Goal: Task Accomplishment & Management: Manage account settings

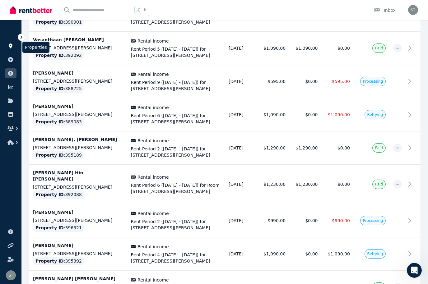
click at [11, 47] on icon at bounding box center [11, 46] width 4 height 5
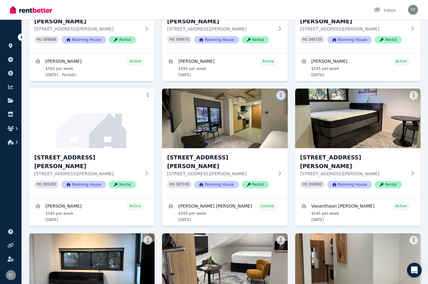
scroll to position [470, 0]
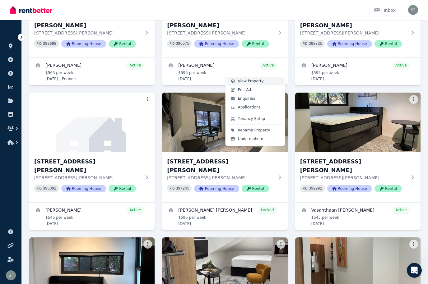
click at [255, 81] on span "View Property" at bounding box center [251, 81] width 26 height 5
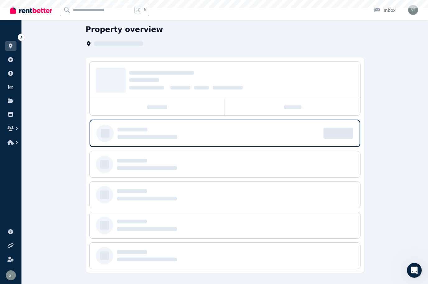
scroll to position [1, 0]
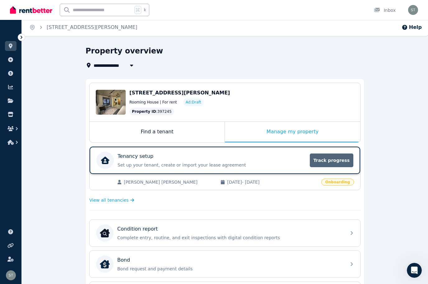
click at [330, 156] on span "Track progress" at bounding box center [332, 161] width 44 height 14
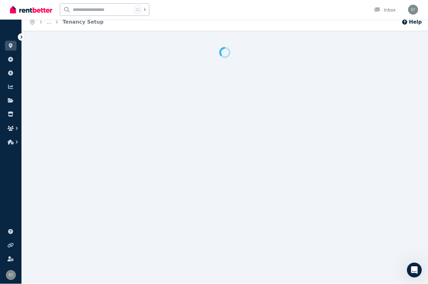
scroll to position [7, 0]
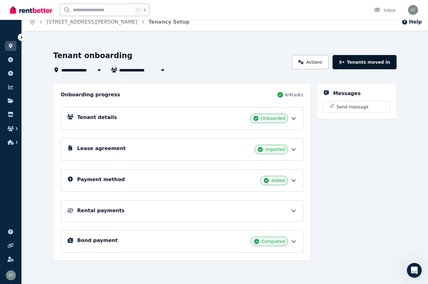
click at [382, 64] on button "Tenants moved in" at bounding box center [365, 62] width 64 height 14
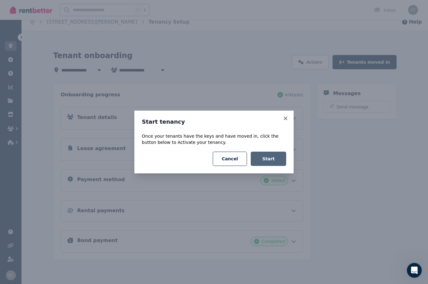
click at [278, 158] on button "Start" at bounding box center [268, 159] width 35 height 14
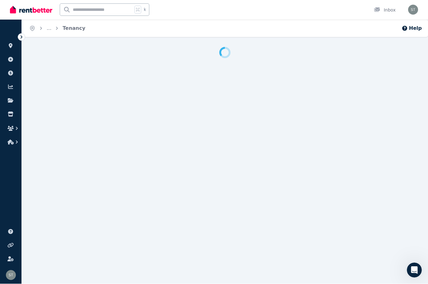
scroll to position [0, 0]
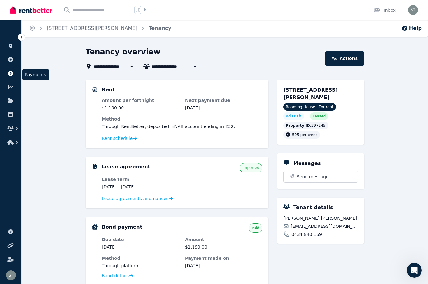
click at [8, 71] on icon at bounding box center [10, 73] width 6 height 5
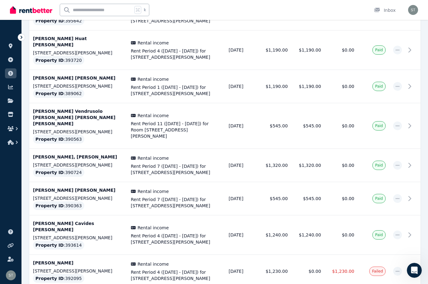
scroll to position [1592, 0]
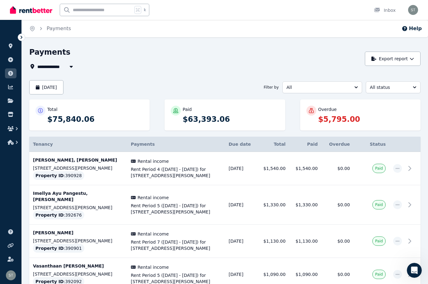
click at [26, 1] on div at bounding box center [31, 10] width 42 height 20
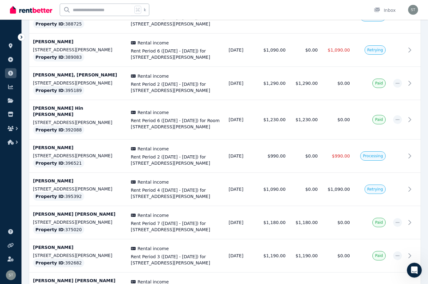
scroll to position [291, 0]
click at [73, 178] on p "[PERSON_NAME]" at bounding box center [78, 181] width 91 height 6
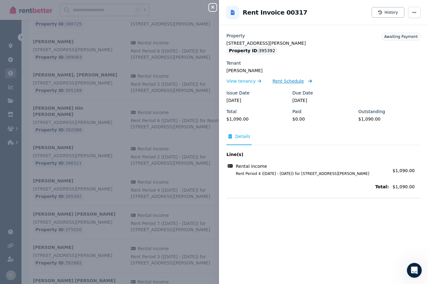
click at [288, 82] on span "Rent Schedule" at bounding box center [288, 81] width 31 height 6
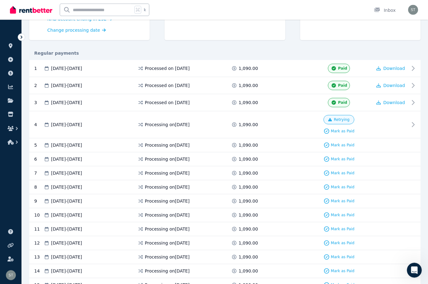
scroll to position [103, 0]
click at [340, 121] on span "Retrying" at bounding box center [342, 119] width 16 height 5
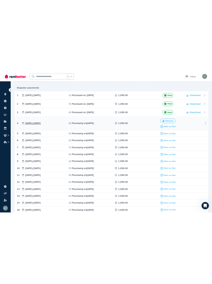
scroll to position [0, 0]
